Goal: Task Accomplishment & Management: Manage account settings

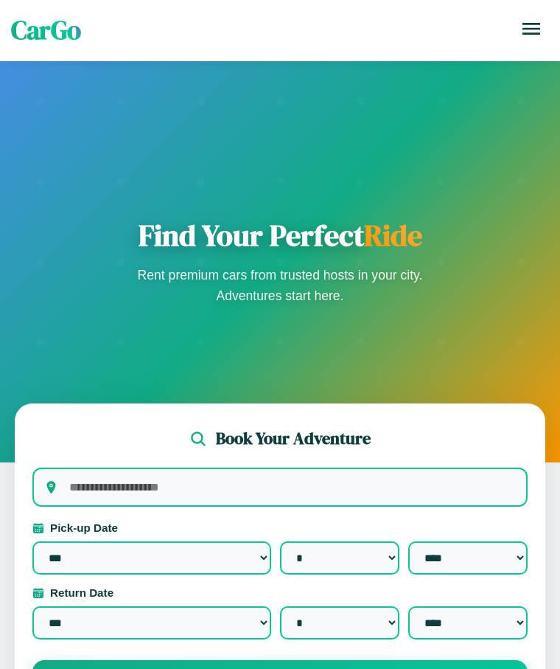
select select "*"
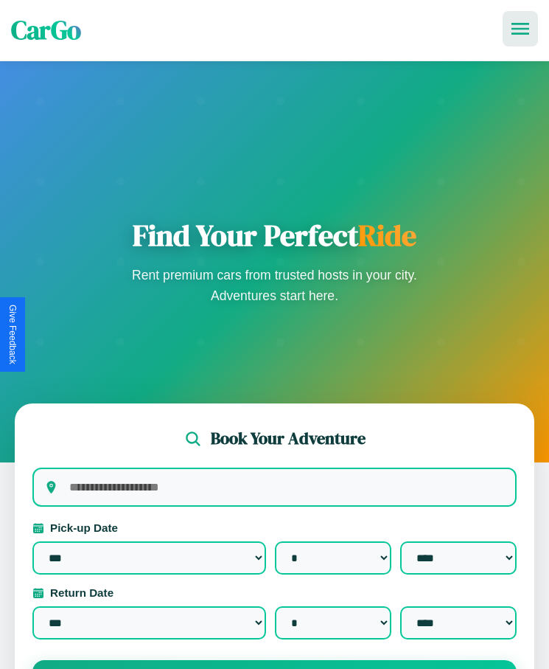
click at [521, 29] on icon at bounding box center [521, 29] width 18 height 12
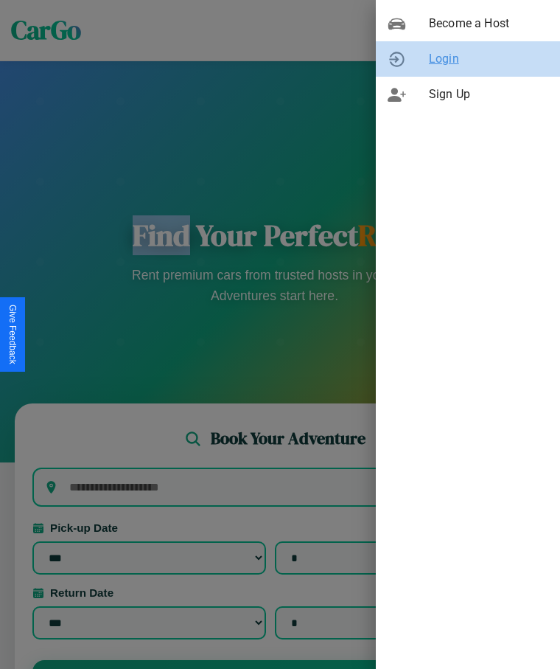
click at [468, 59] on span "Login" at bounding box center [488, 59] width 119 height 18
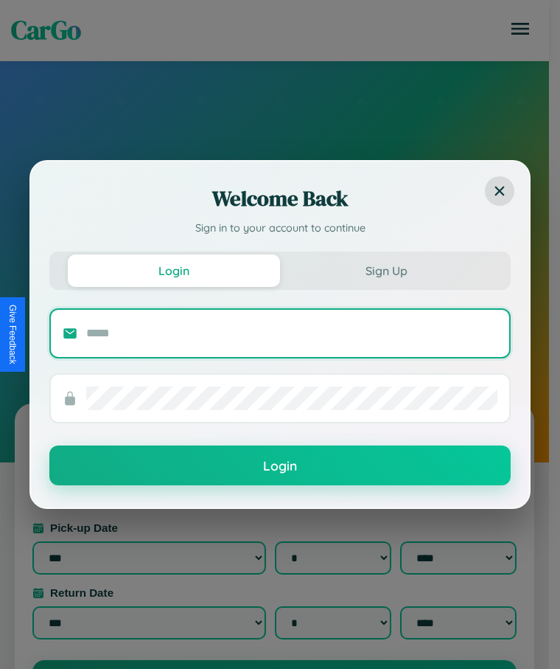
click at [292, 333] on input "text" at bounding box center [291, 334] width 411 height 24
type input "**********"
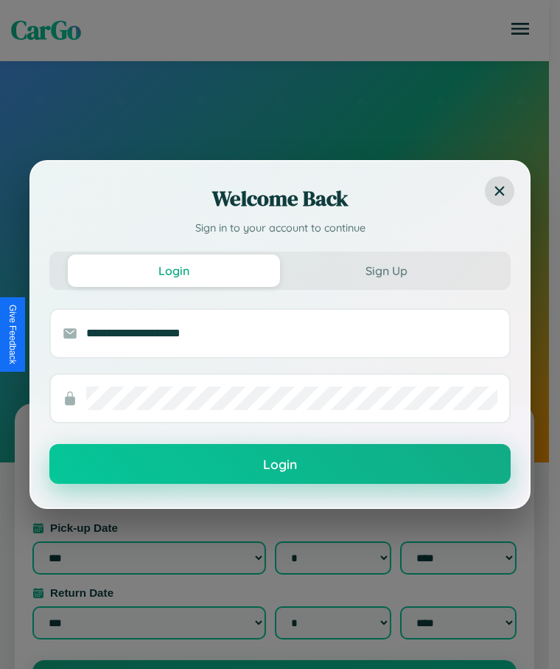
click at [280, 465] on button "Login" at bounding box center [280, 464] width 462 height 40
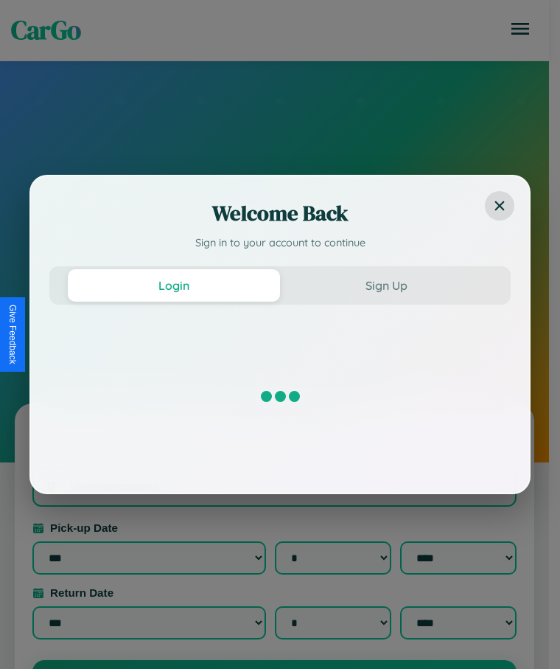
select select "*"
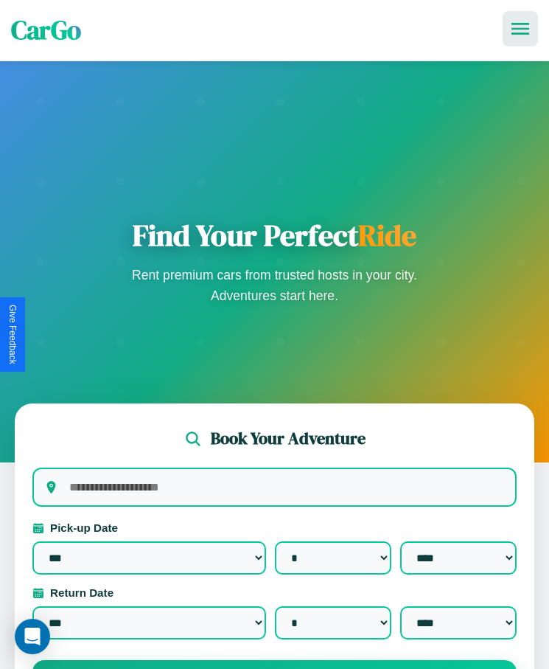
click at [521, 29] on icon at bounding box center [521, 29] width 18 height 12
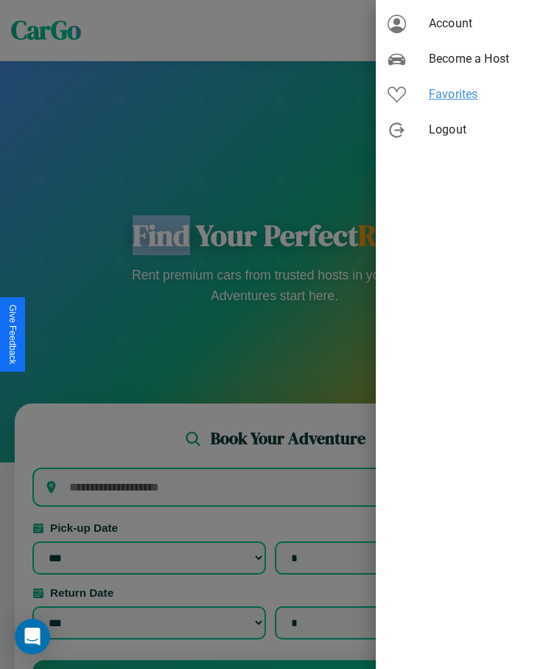
click at [468, 94] on span "Favorites" at bounding box center [488, 95] width 119 height 18
